Goal: Communication & Community: Ask a question

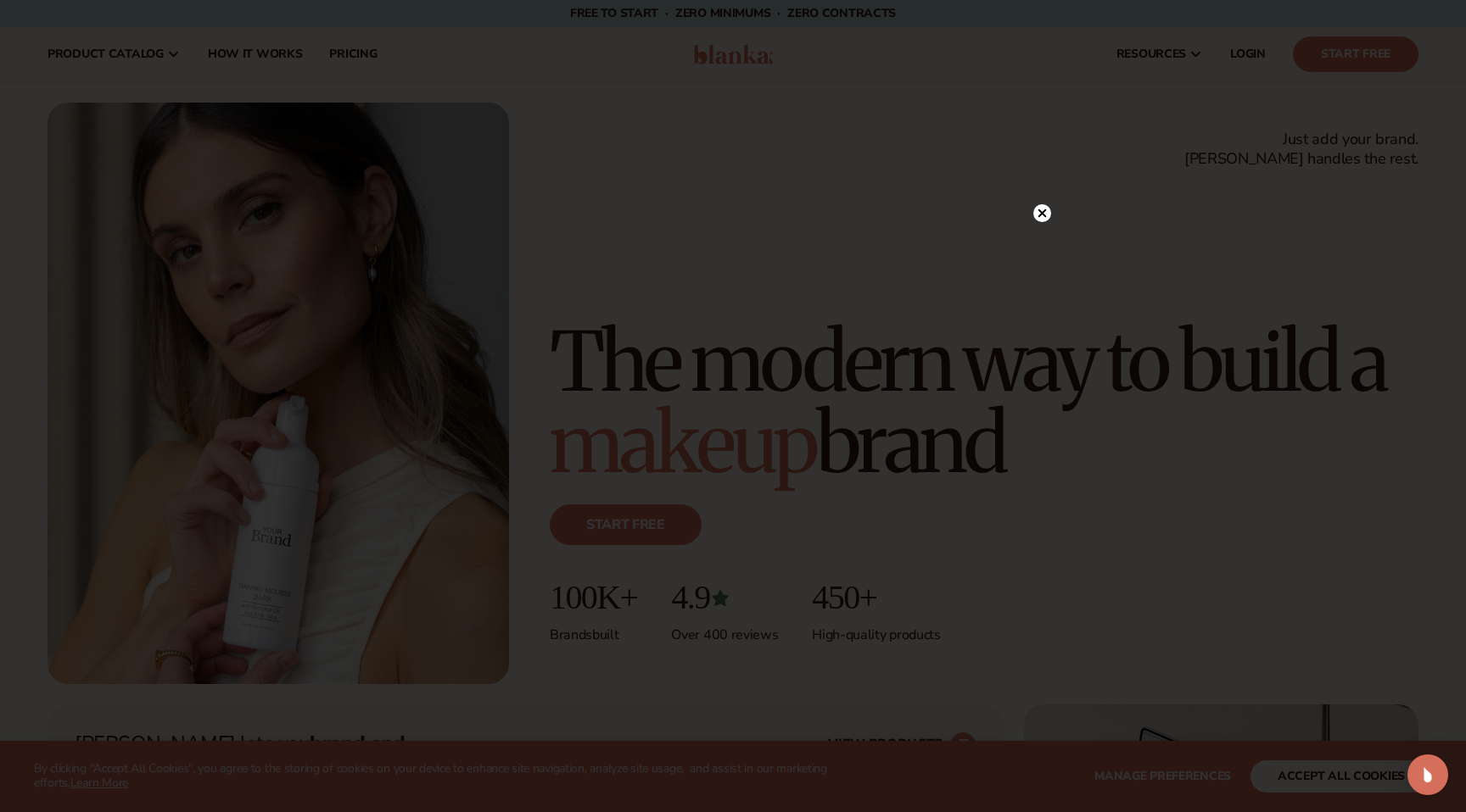
click at [1041, 216] on circle at bounding box center [1041, 213] width 18 height 18
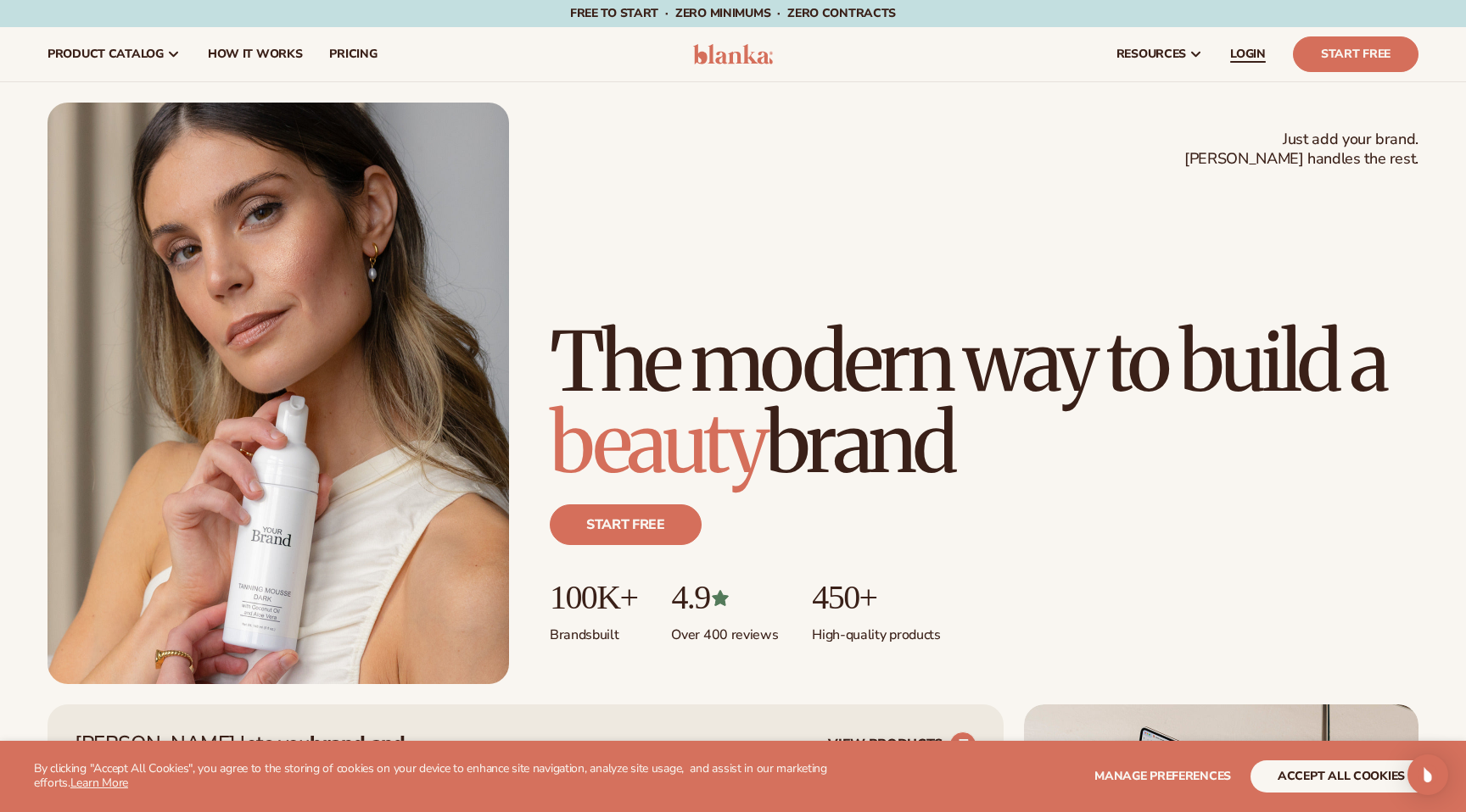
click at [1246, 49] on span "LOGIN" at bounding box center [1247, 55] width 35 height 14
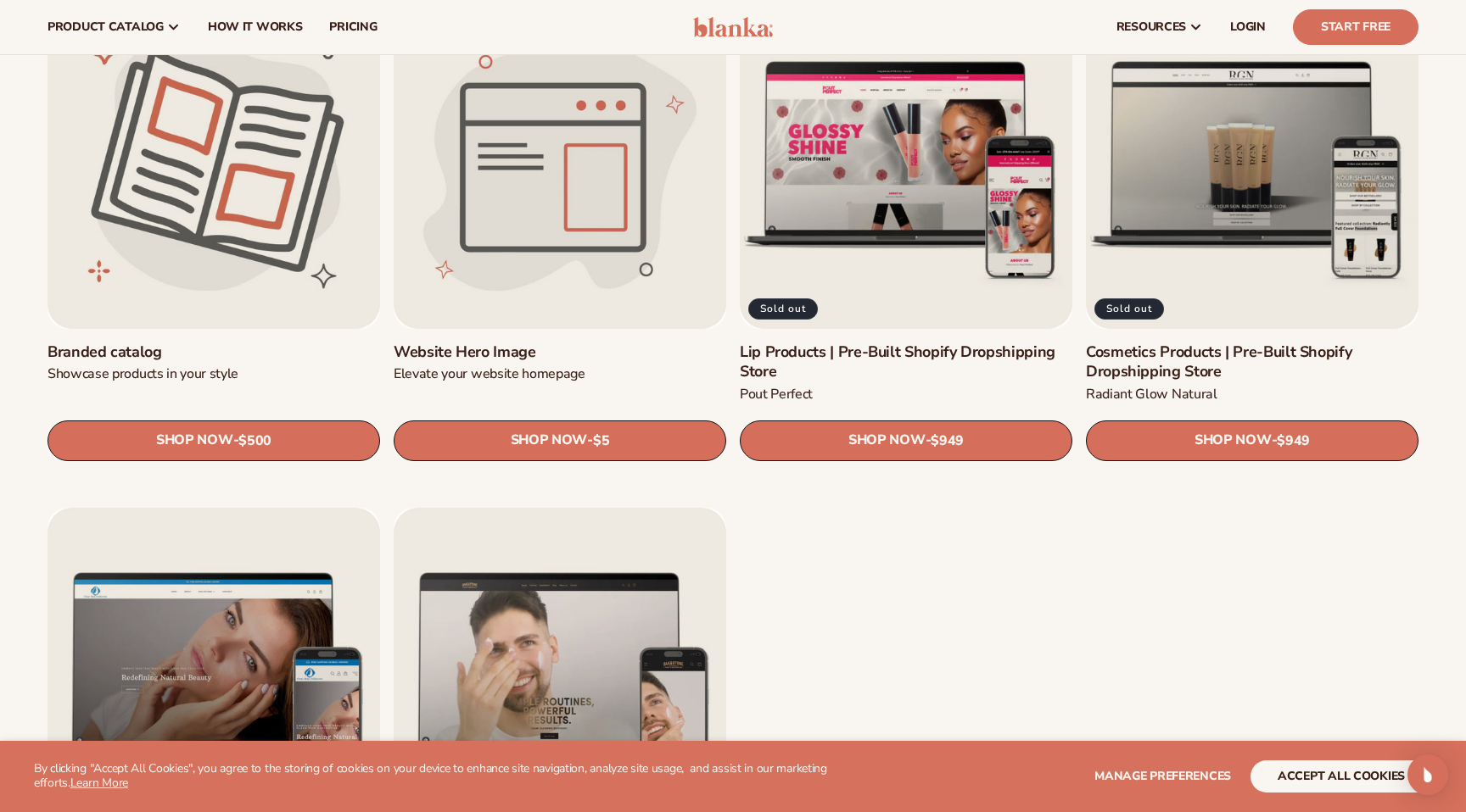
scroll to position [1986, 0]
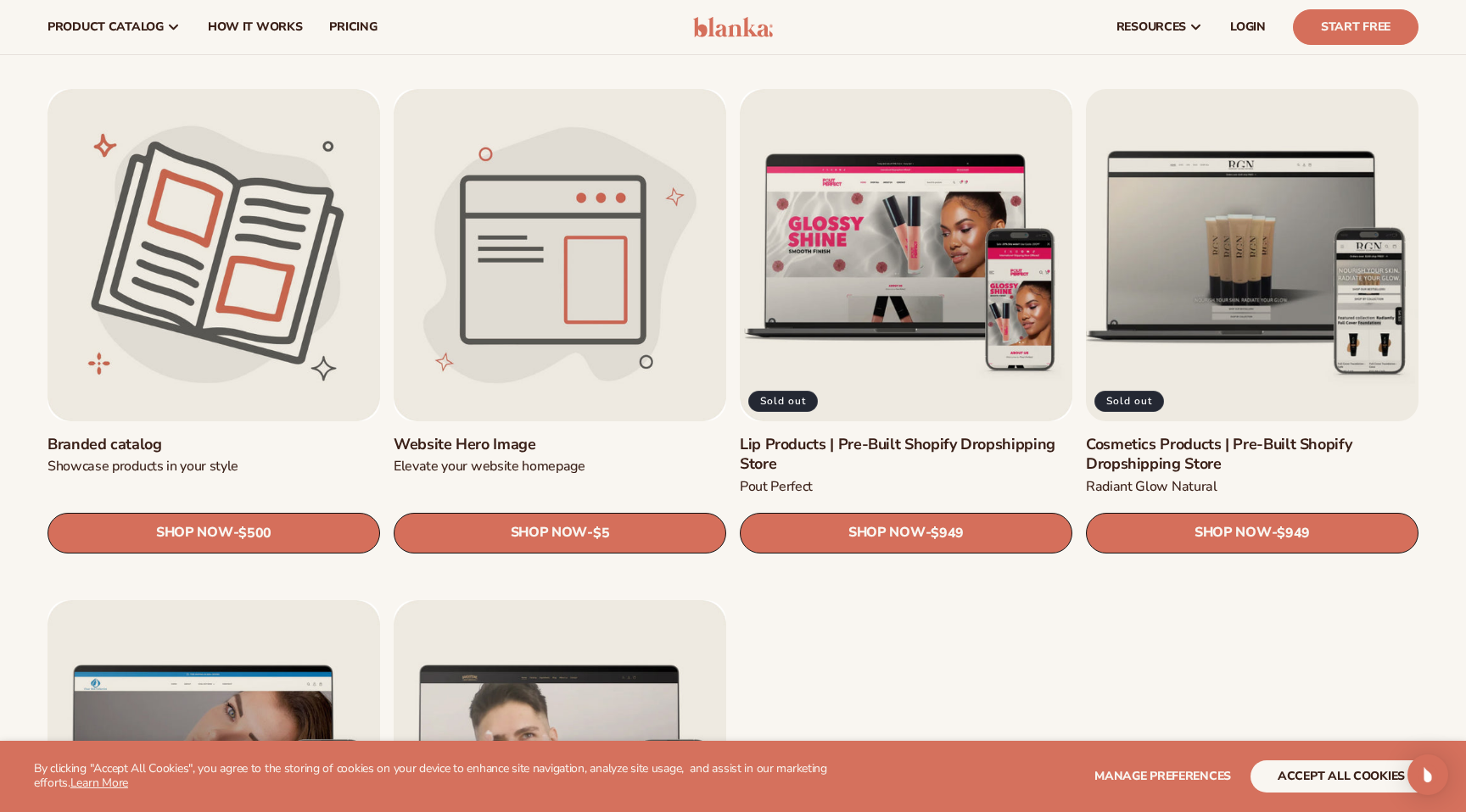
click at [1147, 435] on link "Cosmetics Products | Pre-Built Shopify Dropshipping Store" at bounding box center [1251, 455] width 333 height 40
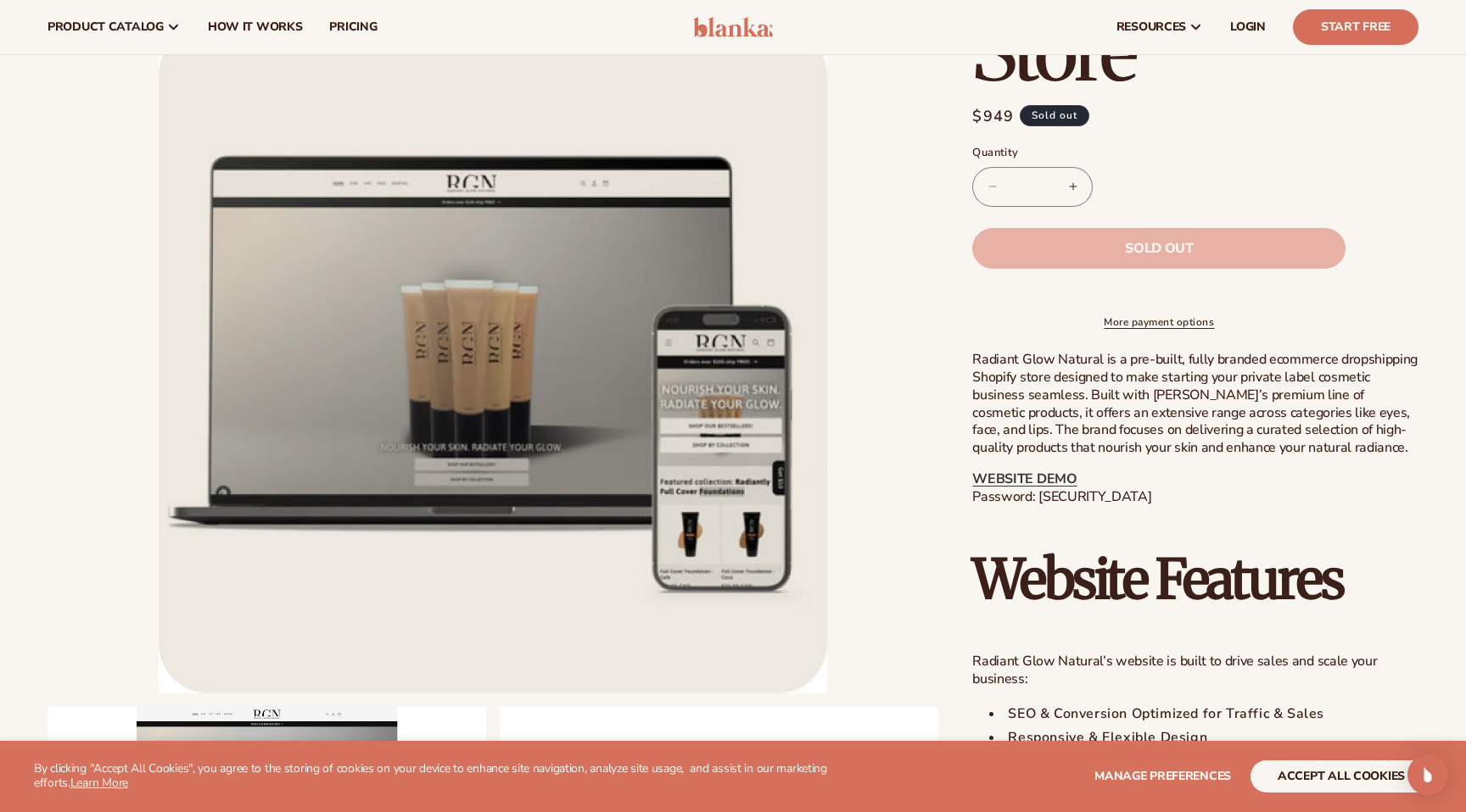
scroll to position [459, 0]
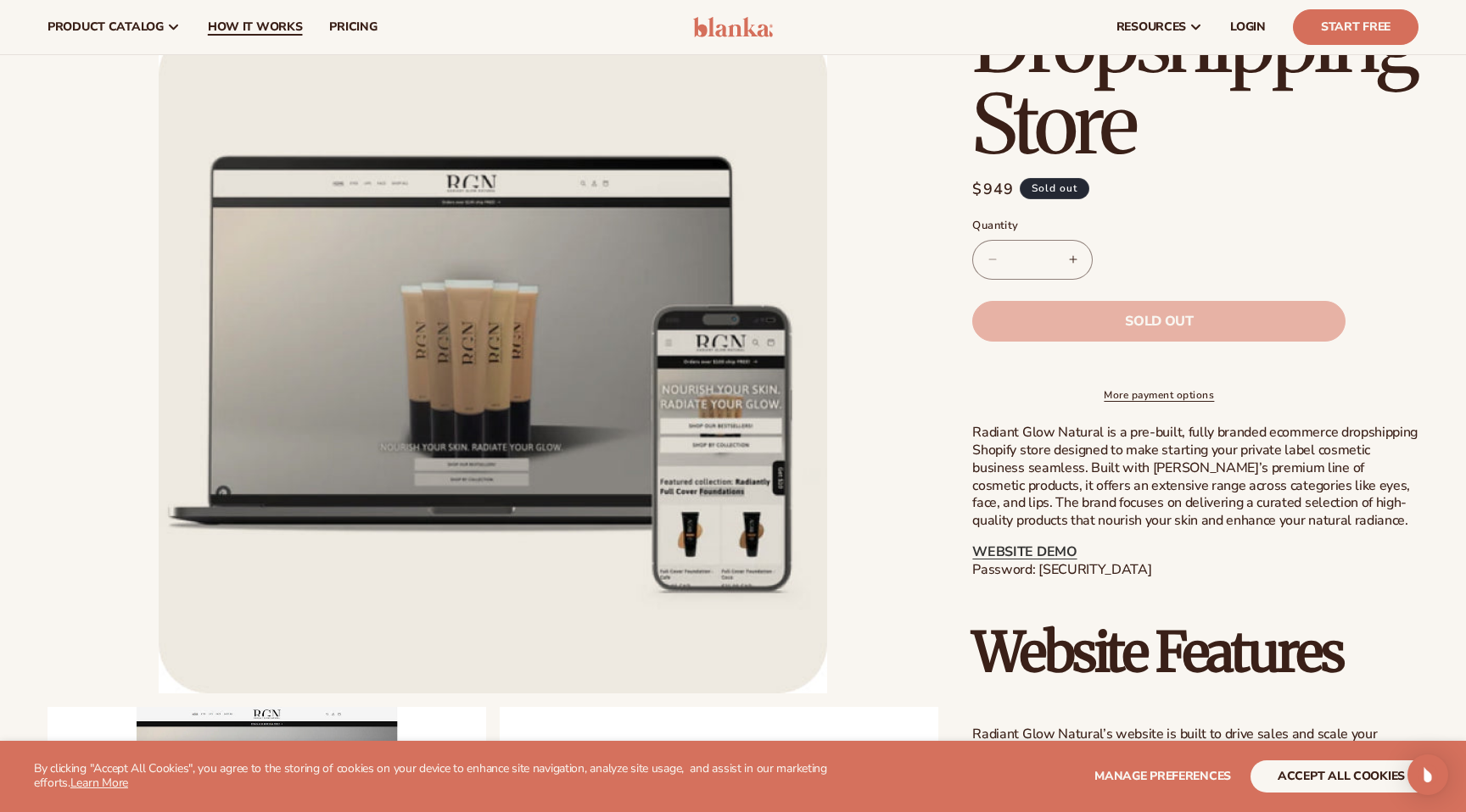
click at [274, 25] on span "How It Works" at bounding box center [255, 27] width 95 height 14
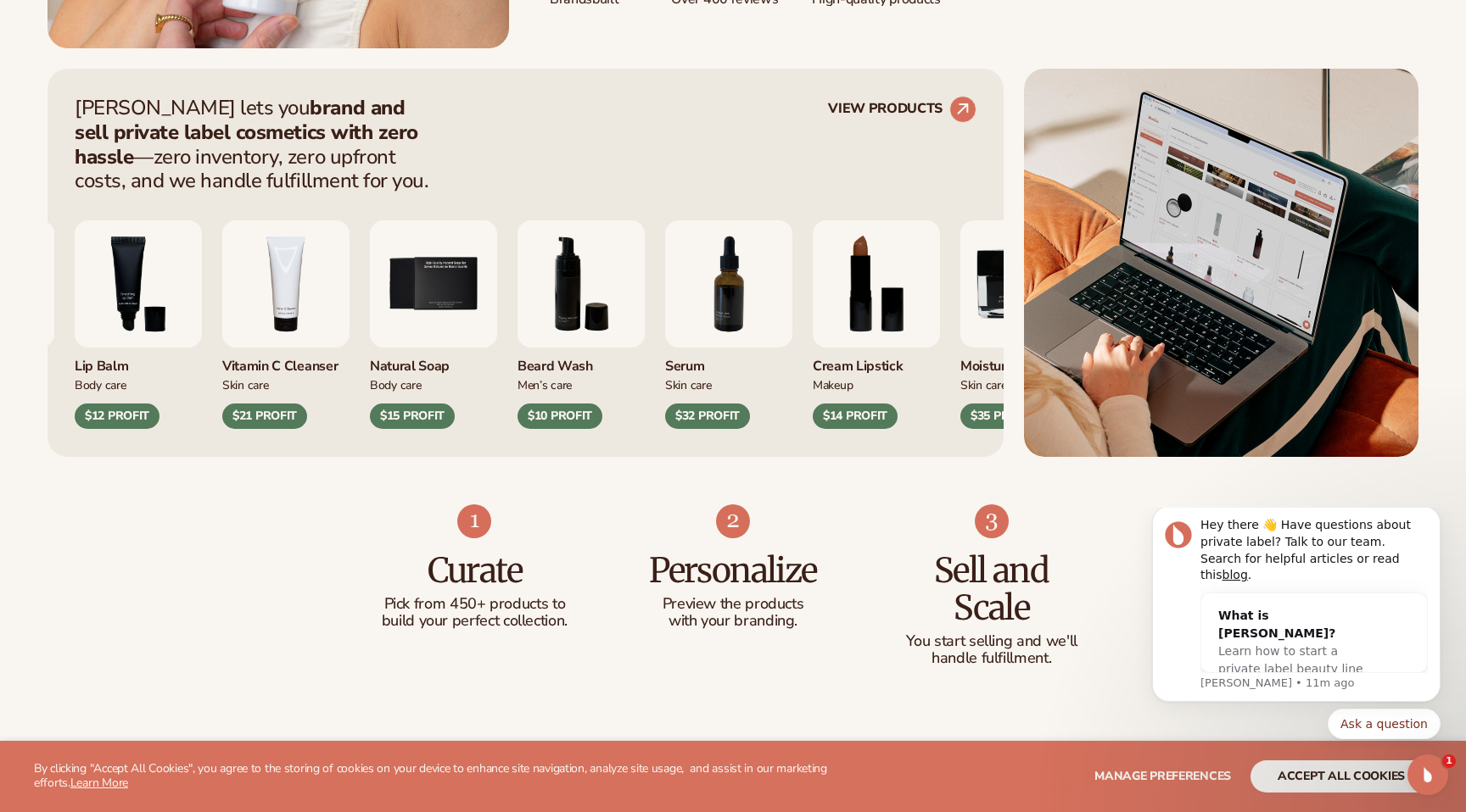
scroll to position [819, 0]
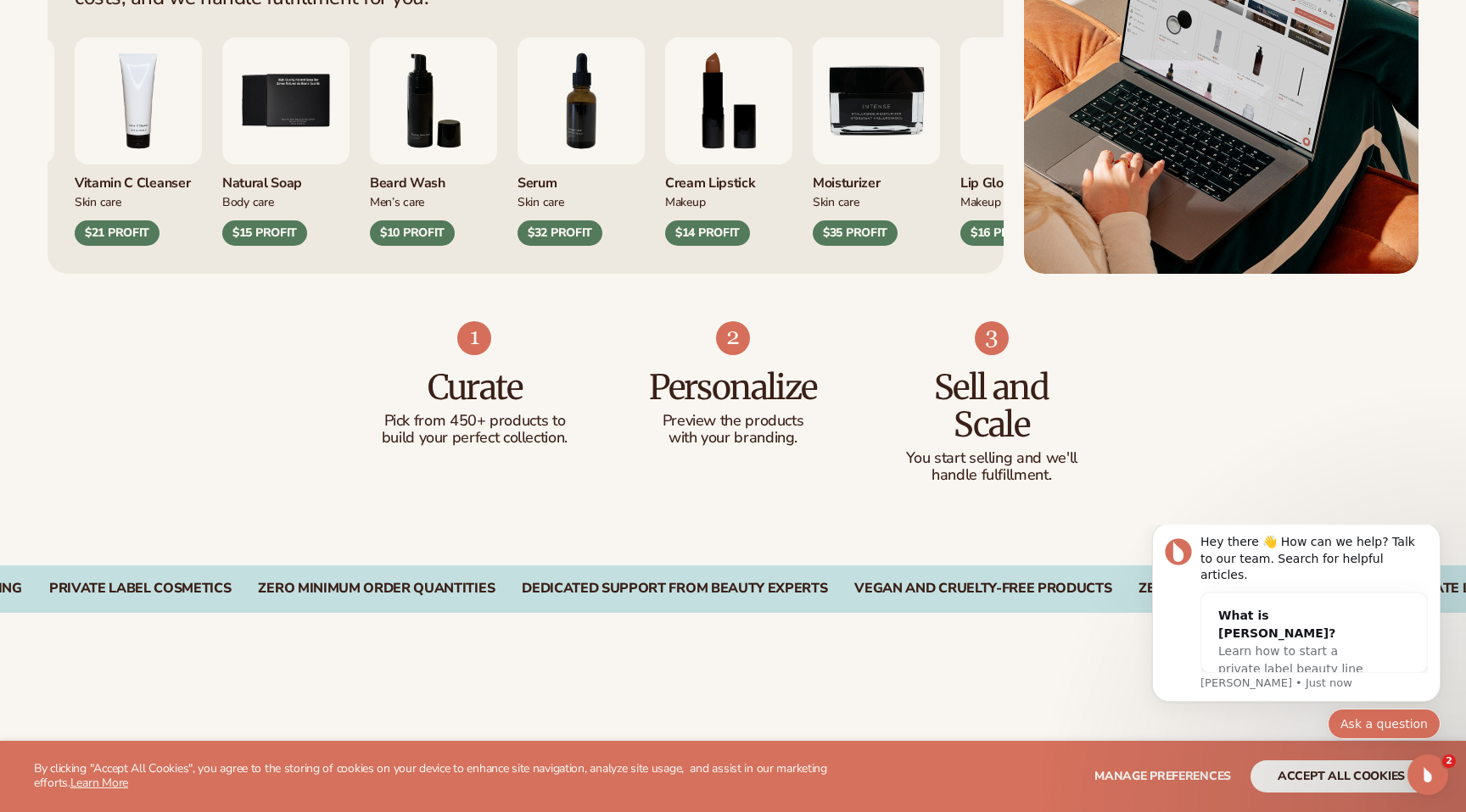
click at [1368, 720] on button "Ask a question" at bounding box center [1384, 723] width 113 height 30
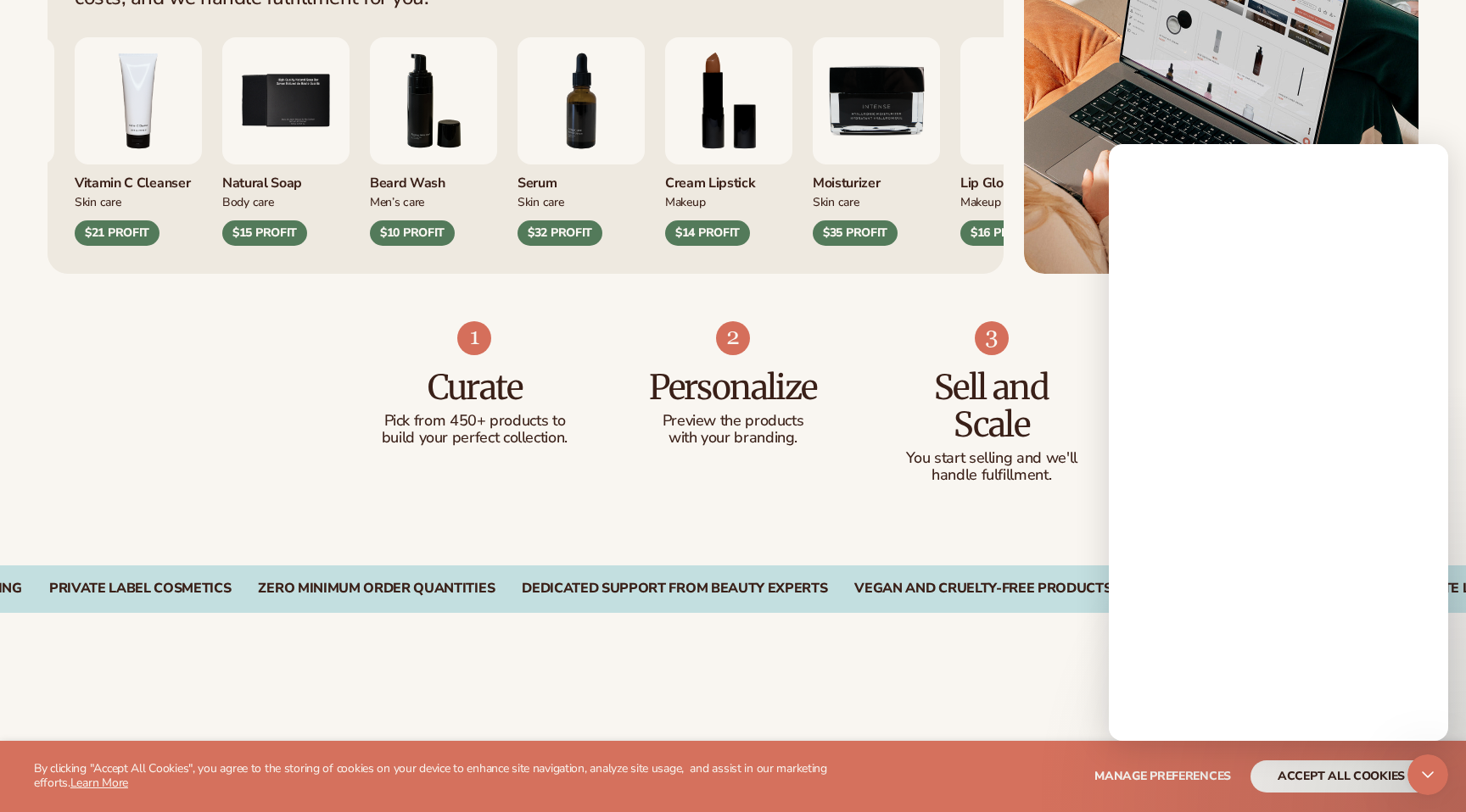
scroll to position [0, 0]
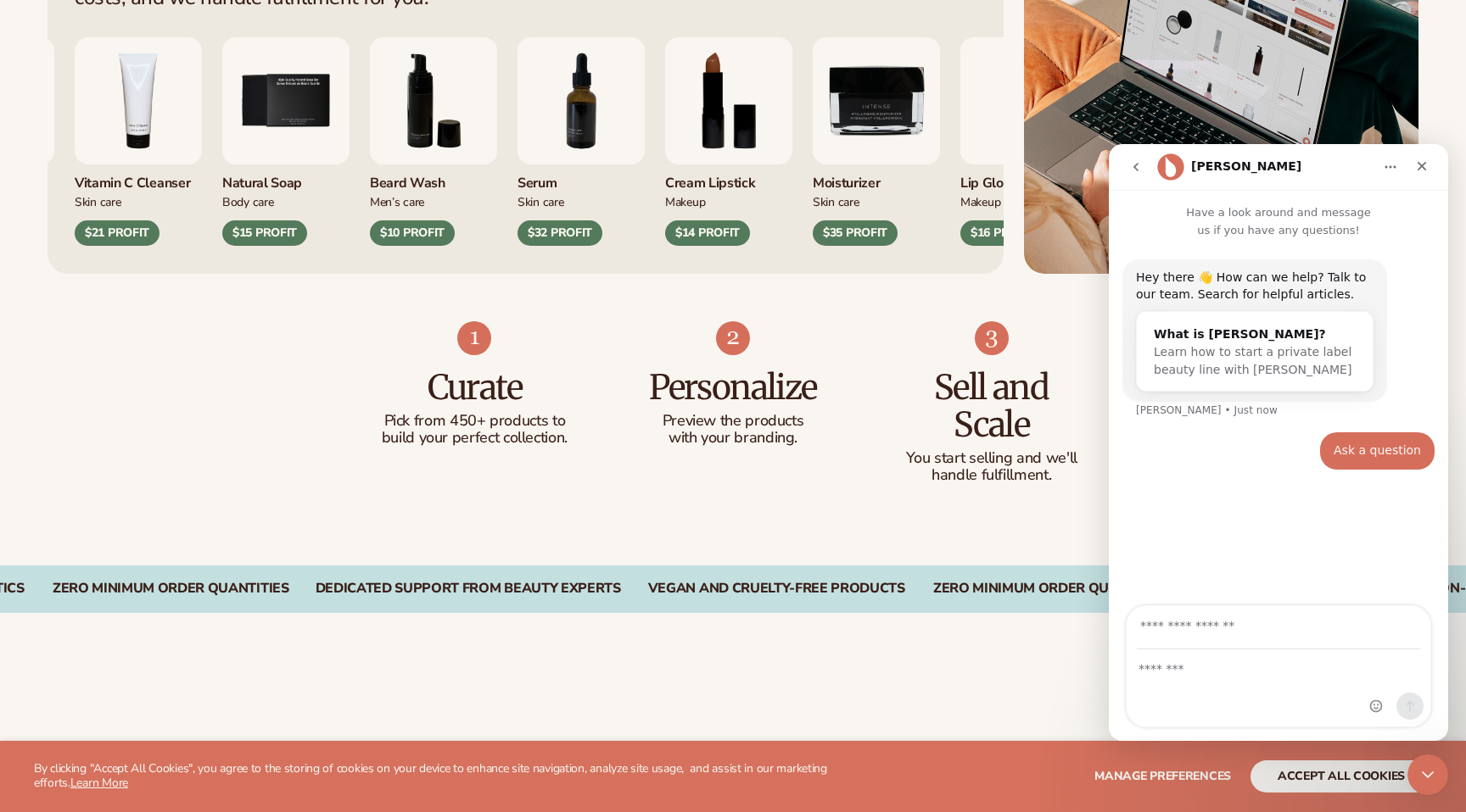
click at [1366, 450] on div "Ask a question" at bounding box center [1377, 451] width 88 height 17
click at [1199, 666] on textarea "Message…" at bounding box center [1278, 665] width 304 height 29
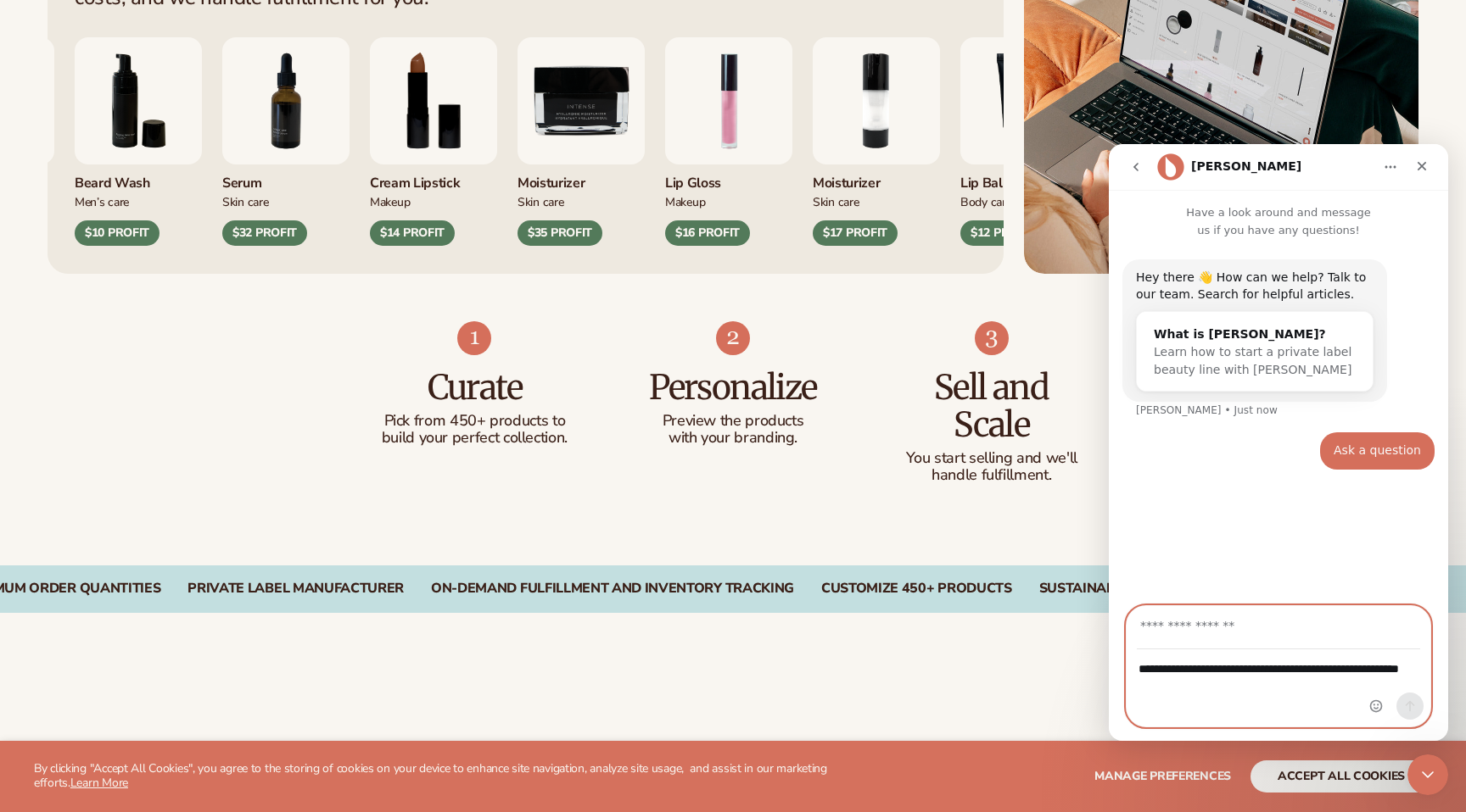
type textarea "**********"
click at [1204, 621] on input "Your email" at bounding box center [1278, 628] width 283 height 43
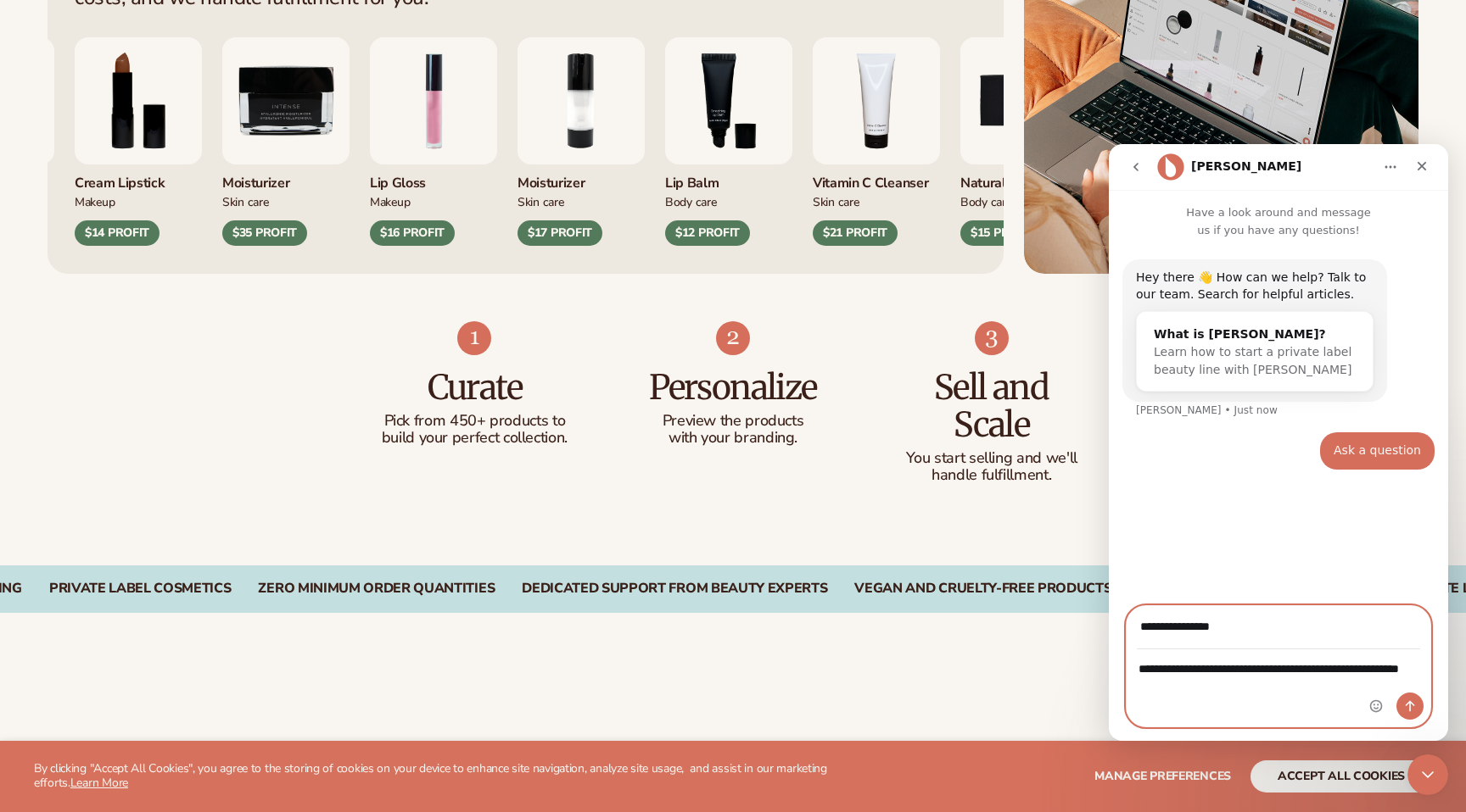
type input "**********"
click at [1412, 711] on icon "Send a message…" at bounding box center [1409, 707] width 14 height 14
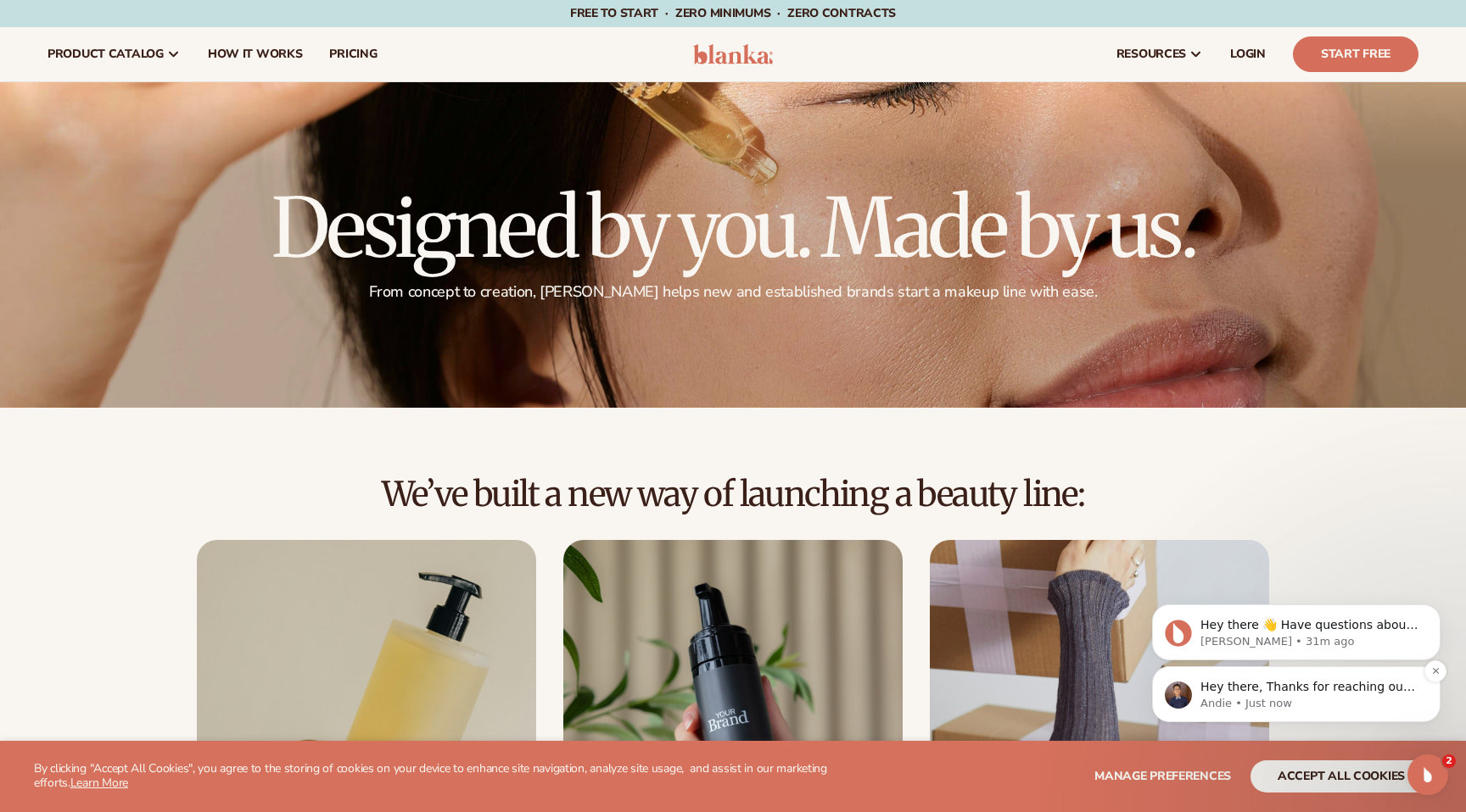
click at [1352, 688] on p "Hey there, Thanks for reaching out to our team! Customers who sign up for any m…" at bounding box center [1310, 687] width 219 height 17
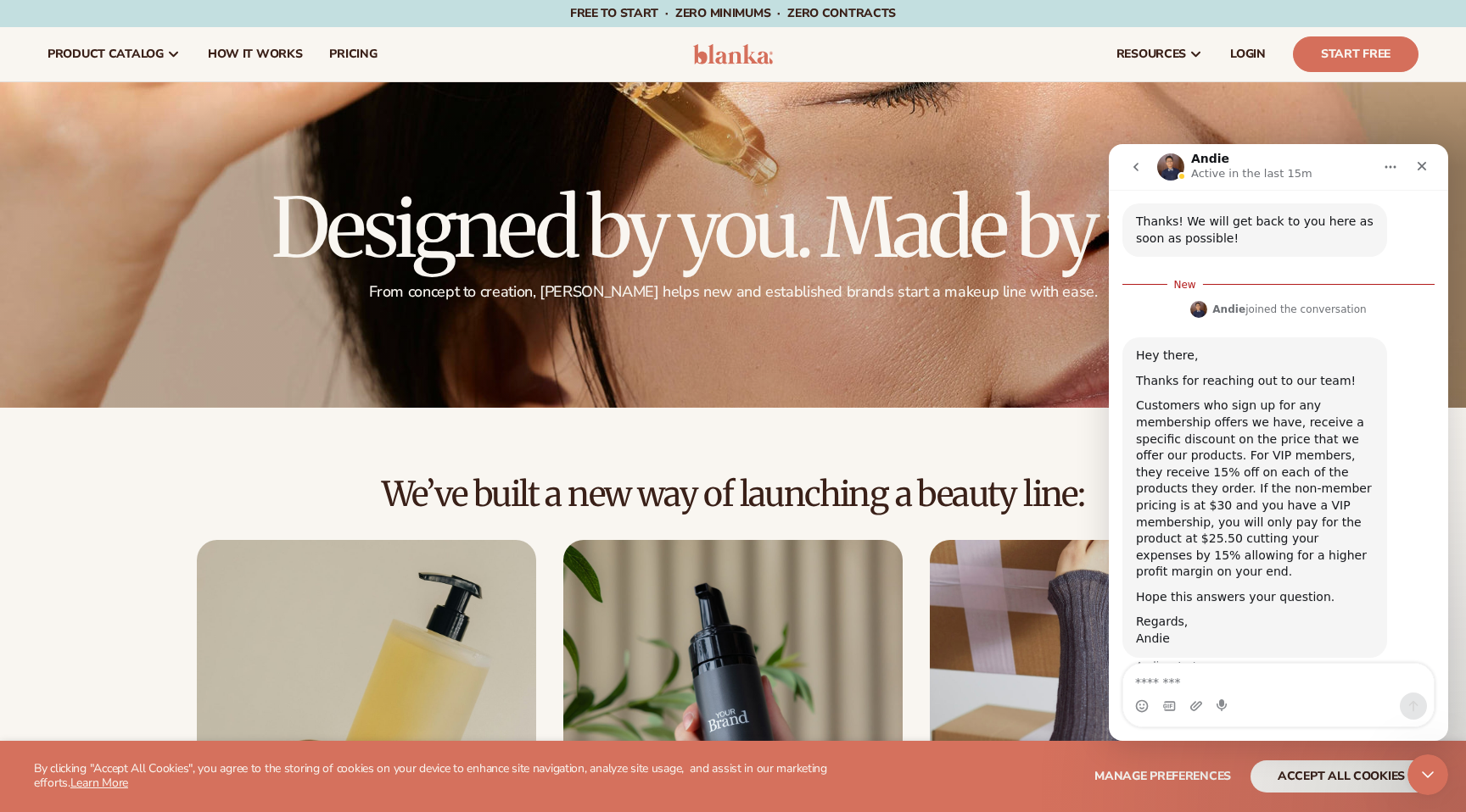
scroll to position [331, 0]
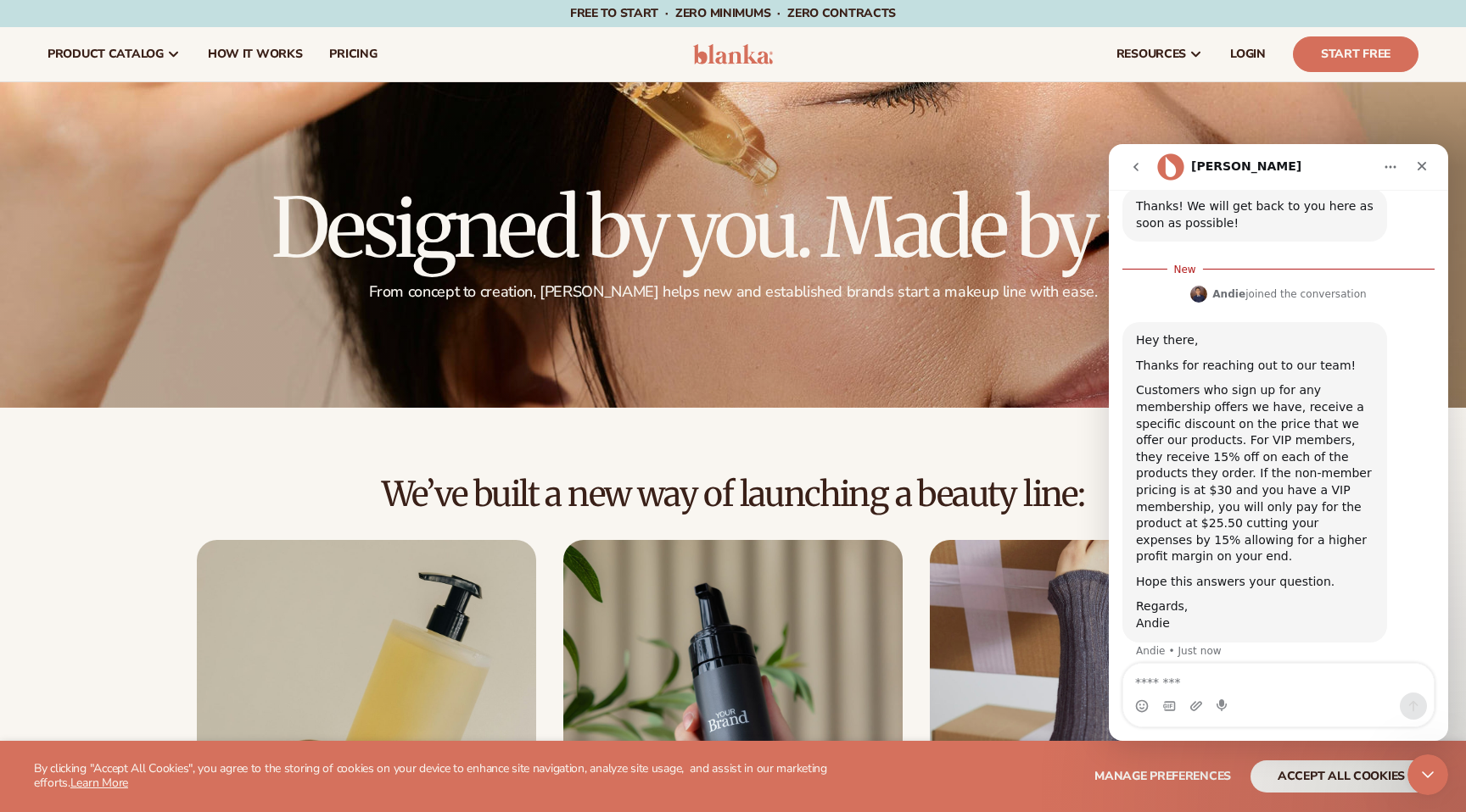
click at [1187, 687] on textarea "Message…" at bounding box center [1279, 678] width 310 height 29
type textarea "**********"
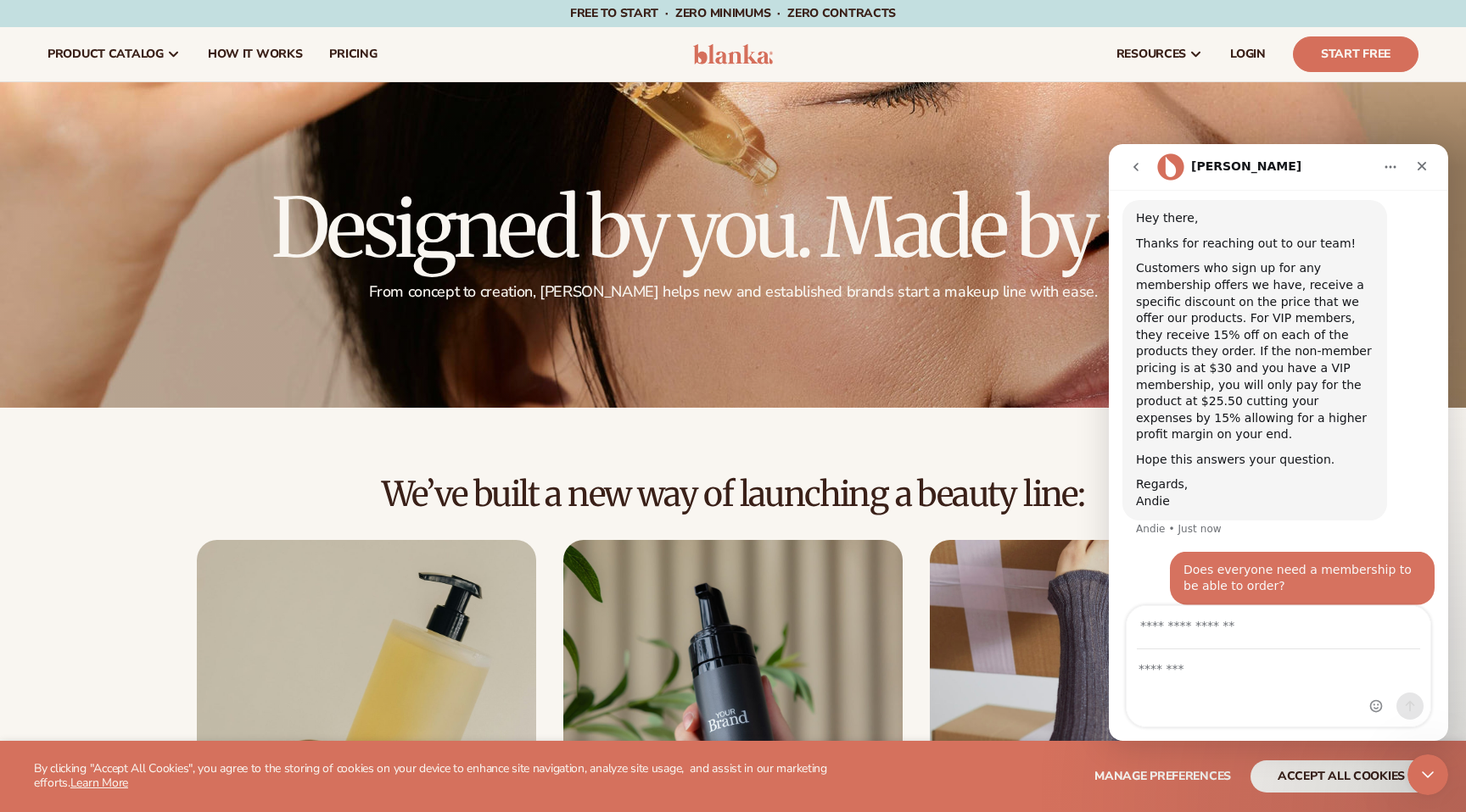
scroll to position [427, 0]
